Goal: Information Seeking & Learning: Understand process/instructions

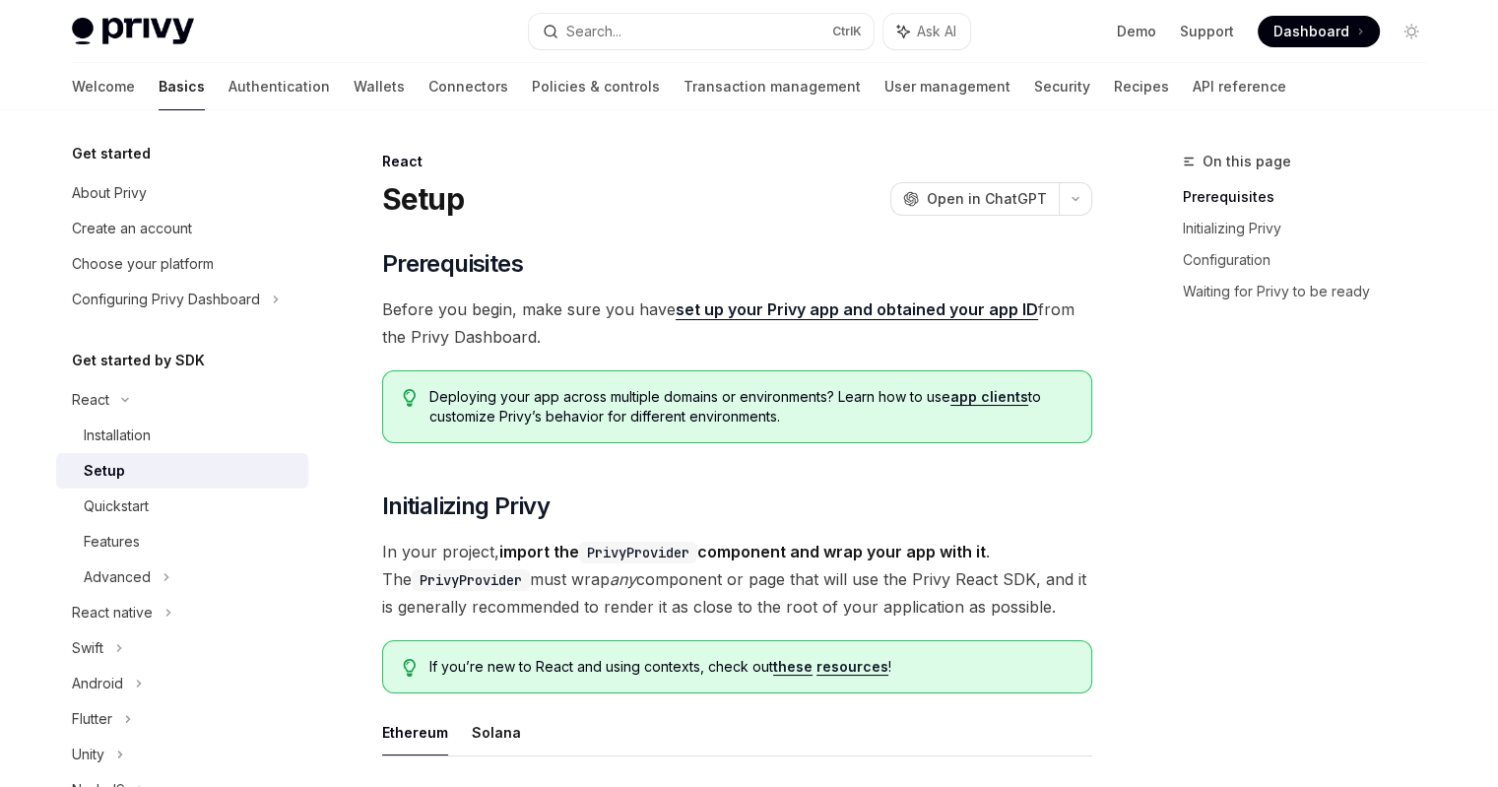
scroll to position [4661, 0]
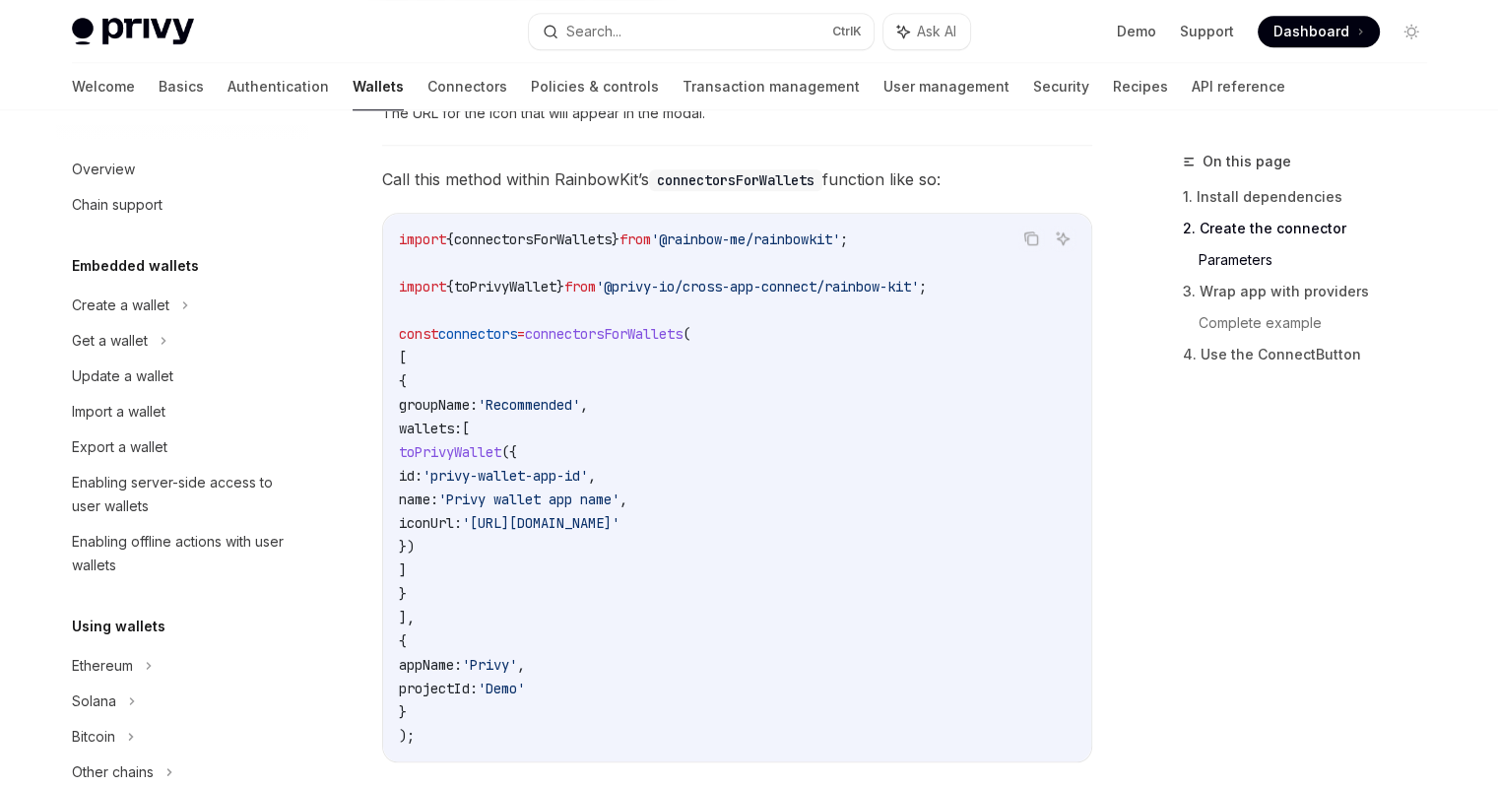
scroll to position [0, 49]
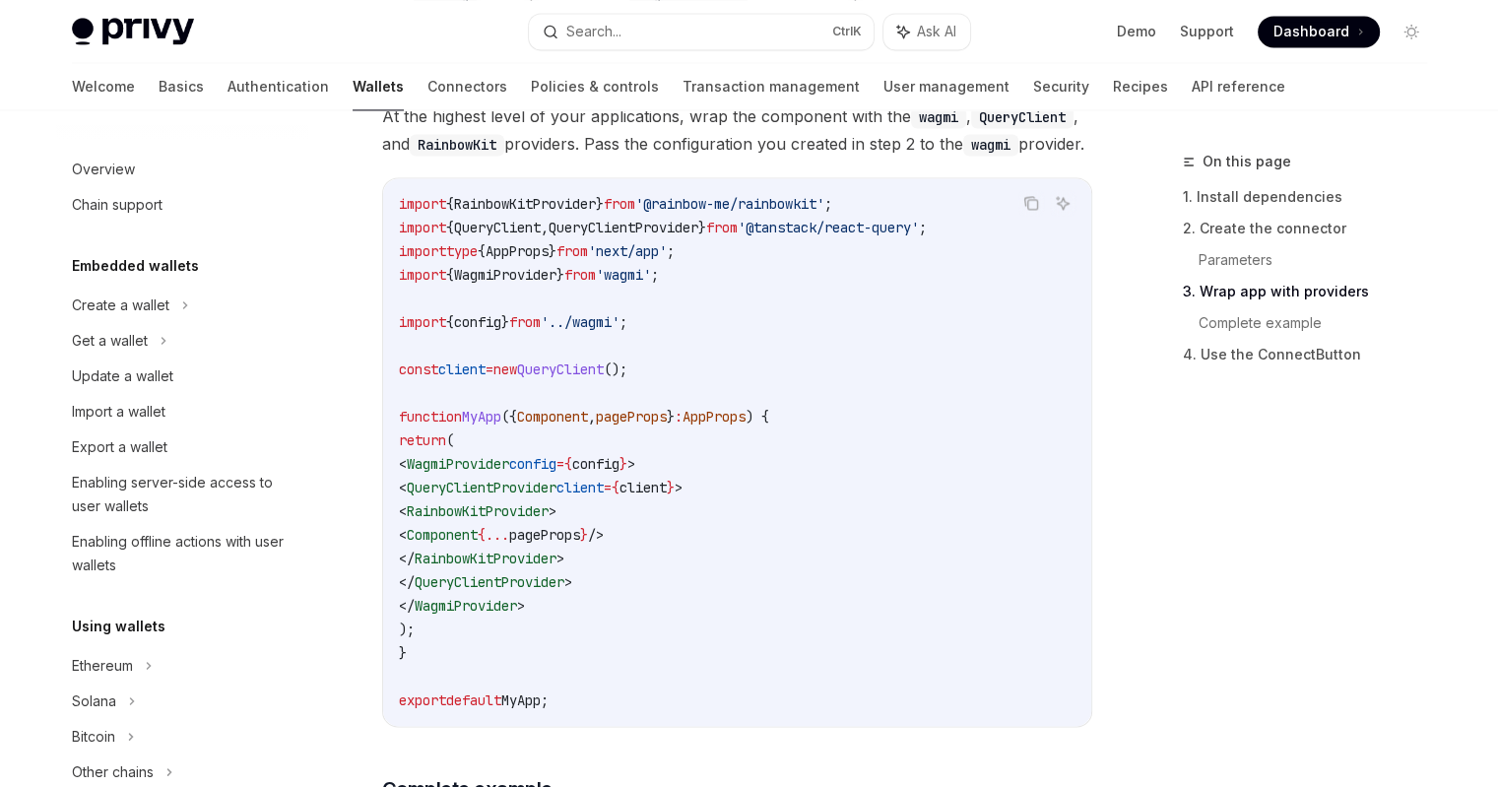
scroll to position [968, 0]
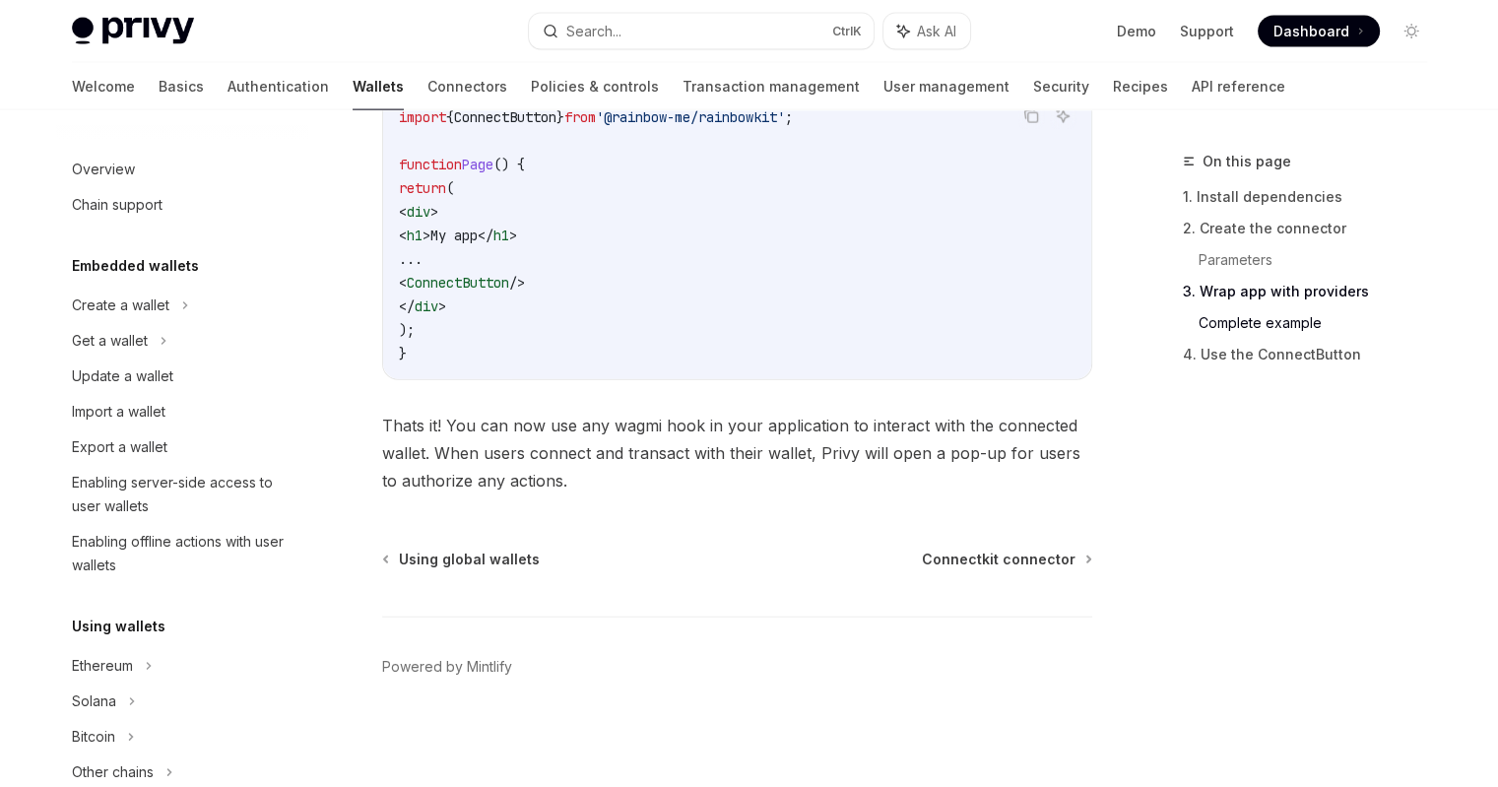
scroll to position [0, 49]
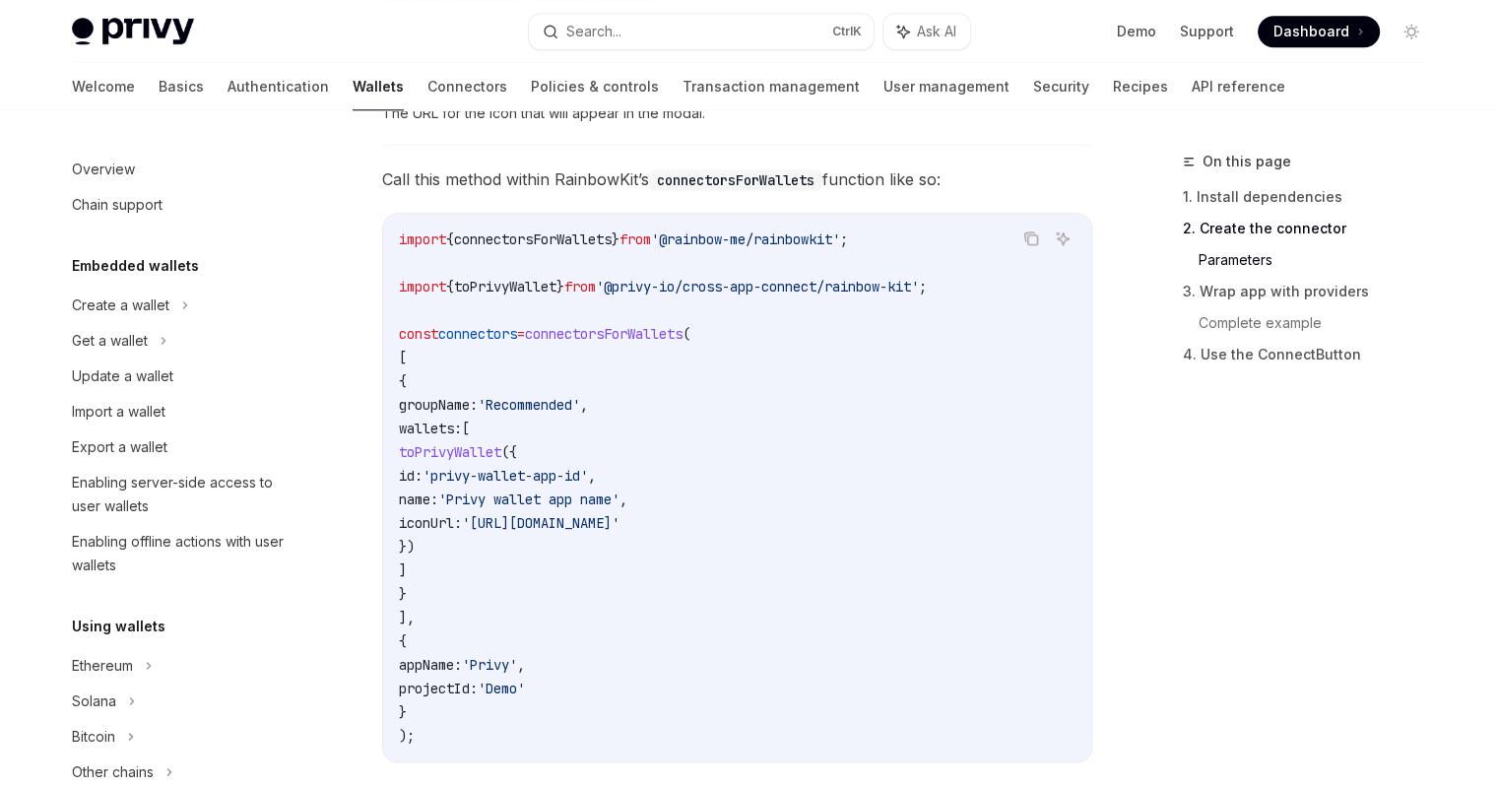
scroll to position [0, 49]
